Goal: Information Seeking & Learning: Learn about a topic

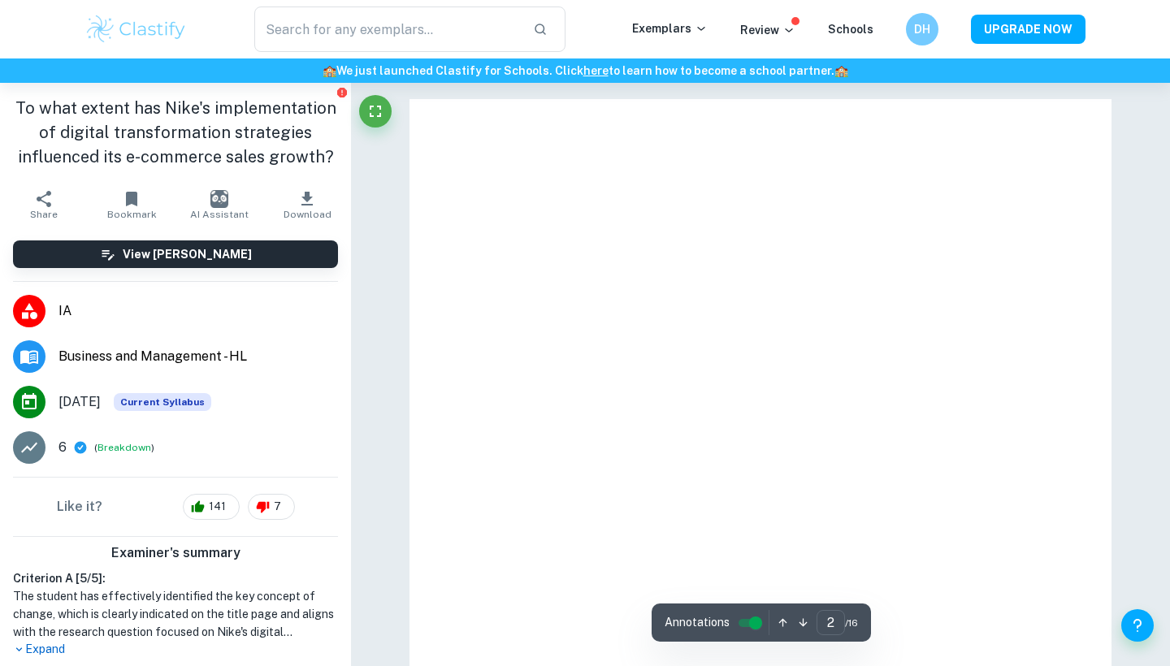
type input "1"
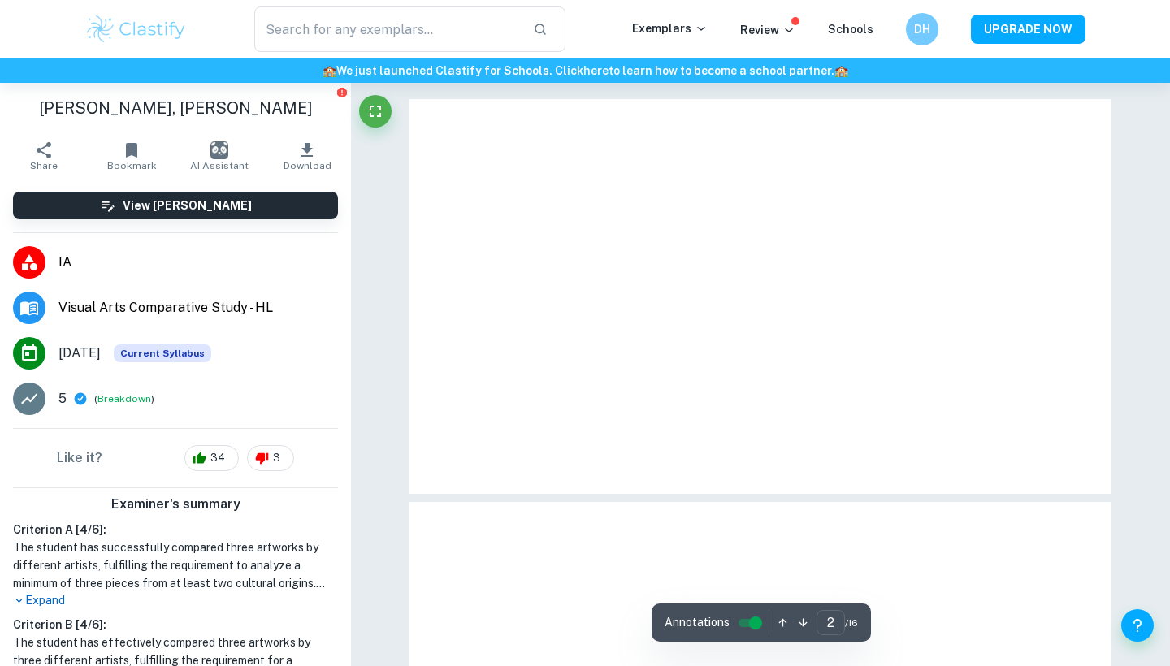
type input "1"
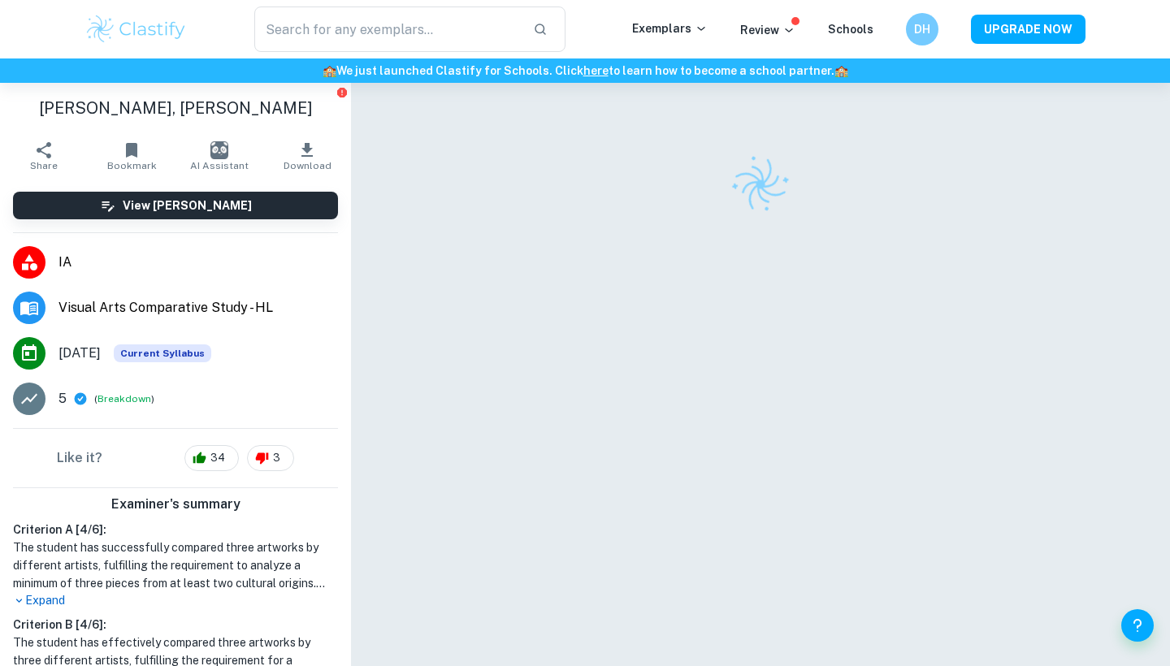
scroll to position [83, 0]
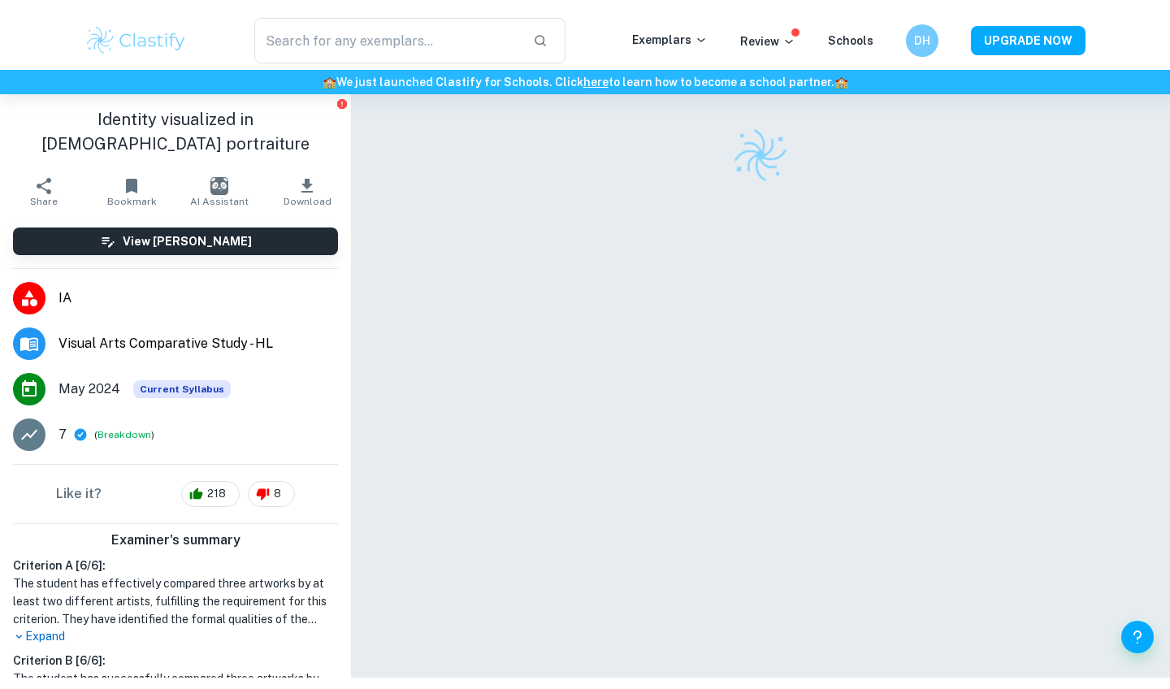
scroll to position [41, 0]
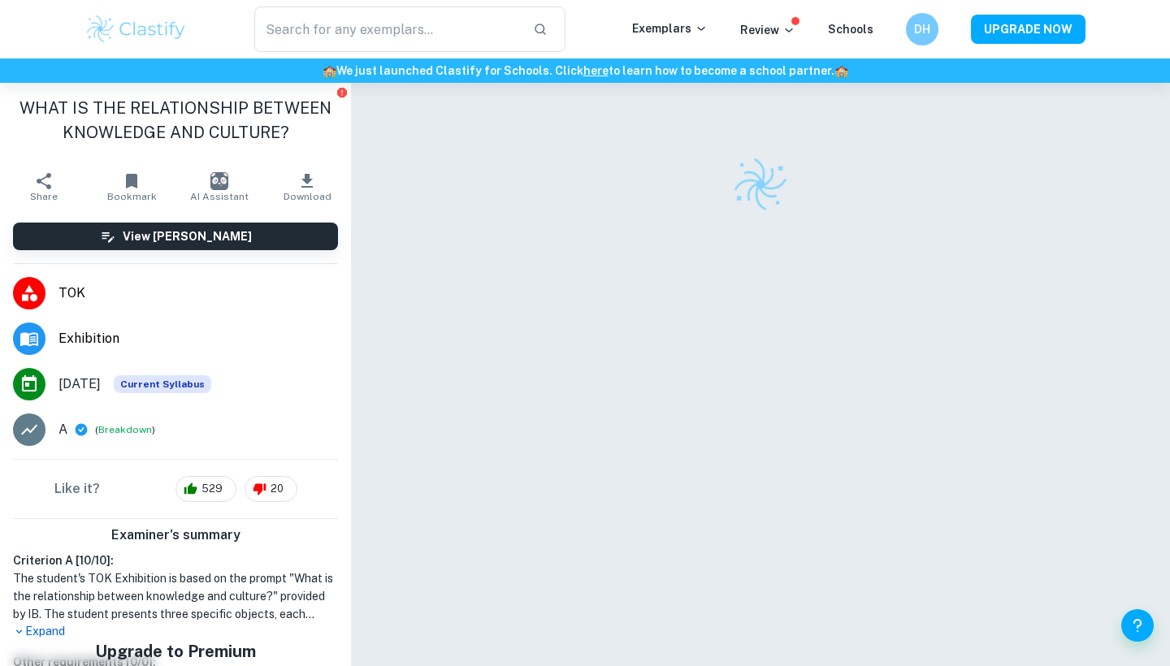
scroll to position [83, 0]
